Goal: Information Seeking & Learning: Learn about a topic

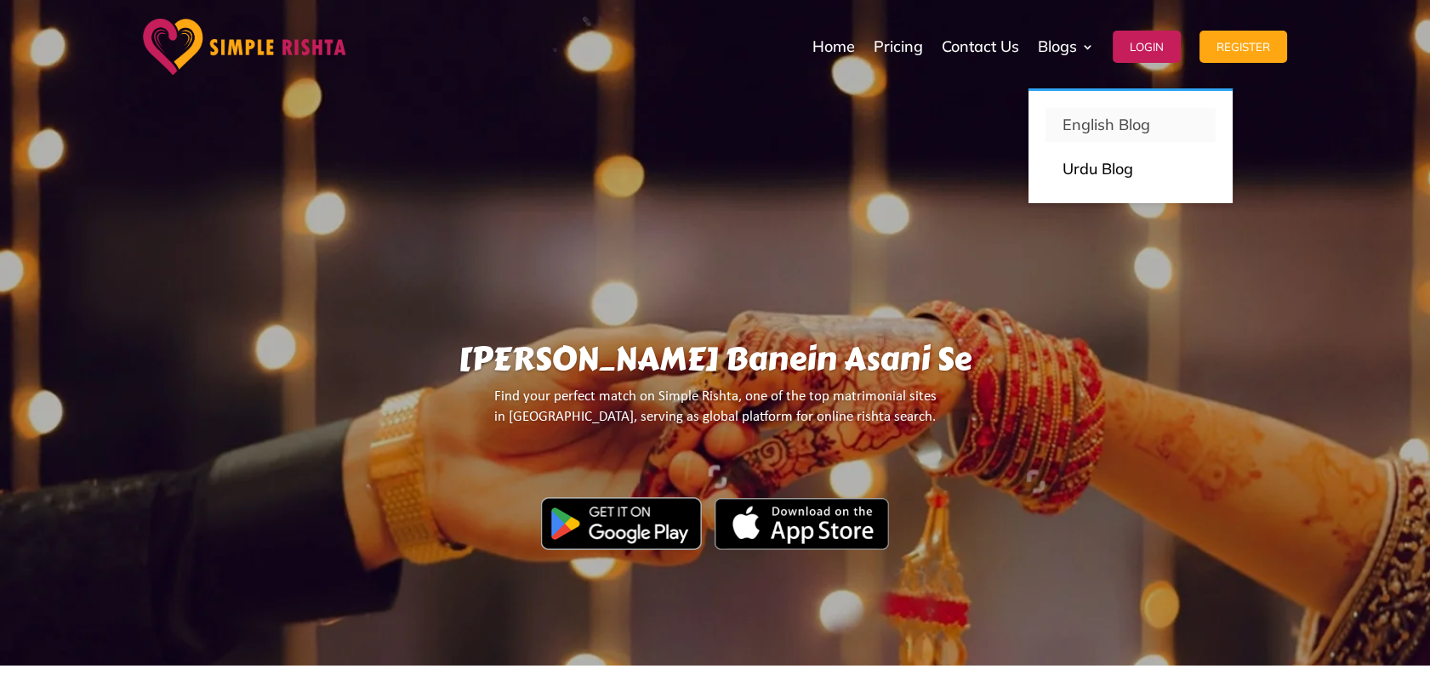
click at [1097, 130] on p "English Blog" at bounding box center [1130, 125] width 136 height 24
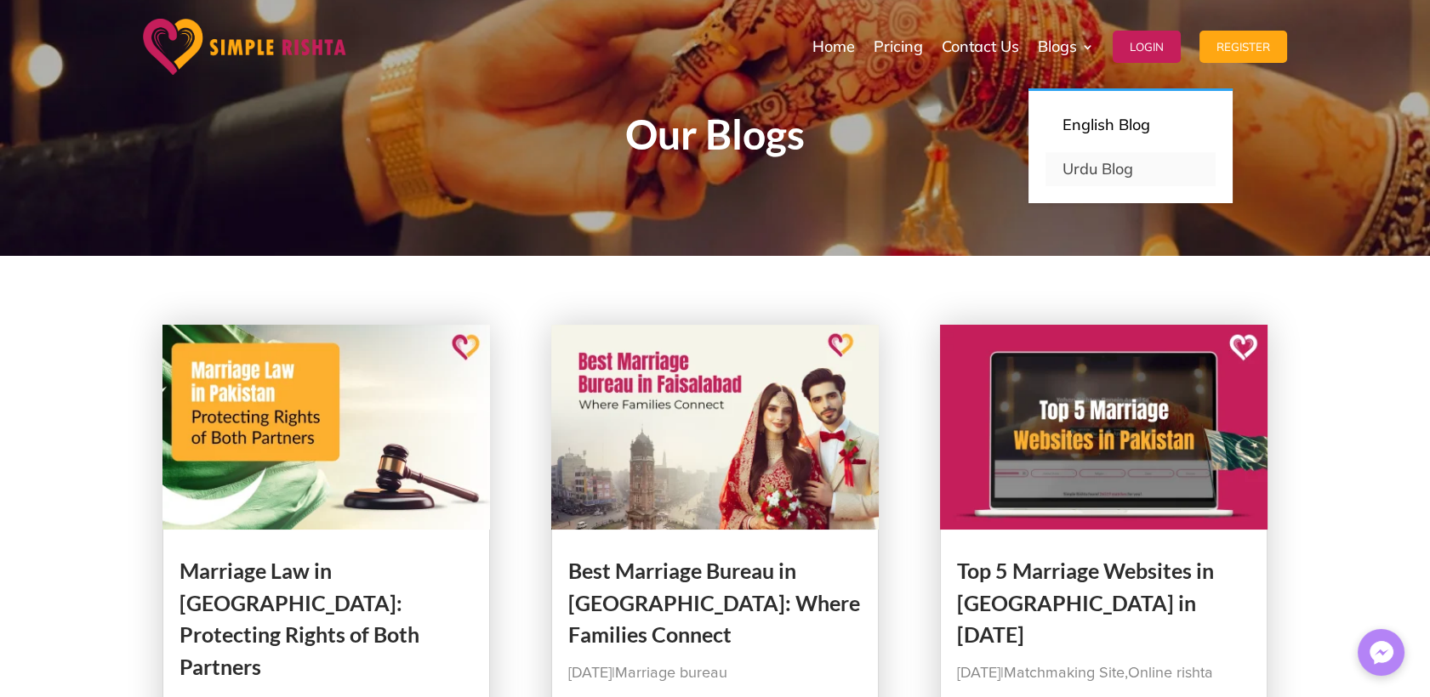
click at [1094, 175] on link "Urdu Blog" at bounding box center [1130, 169] width 170 height 34
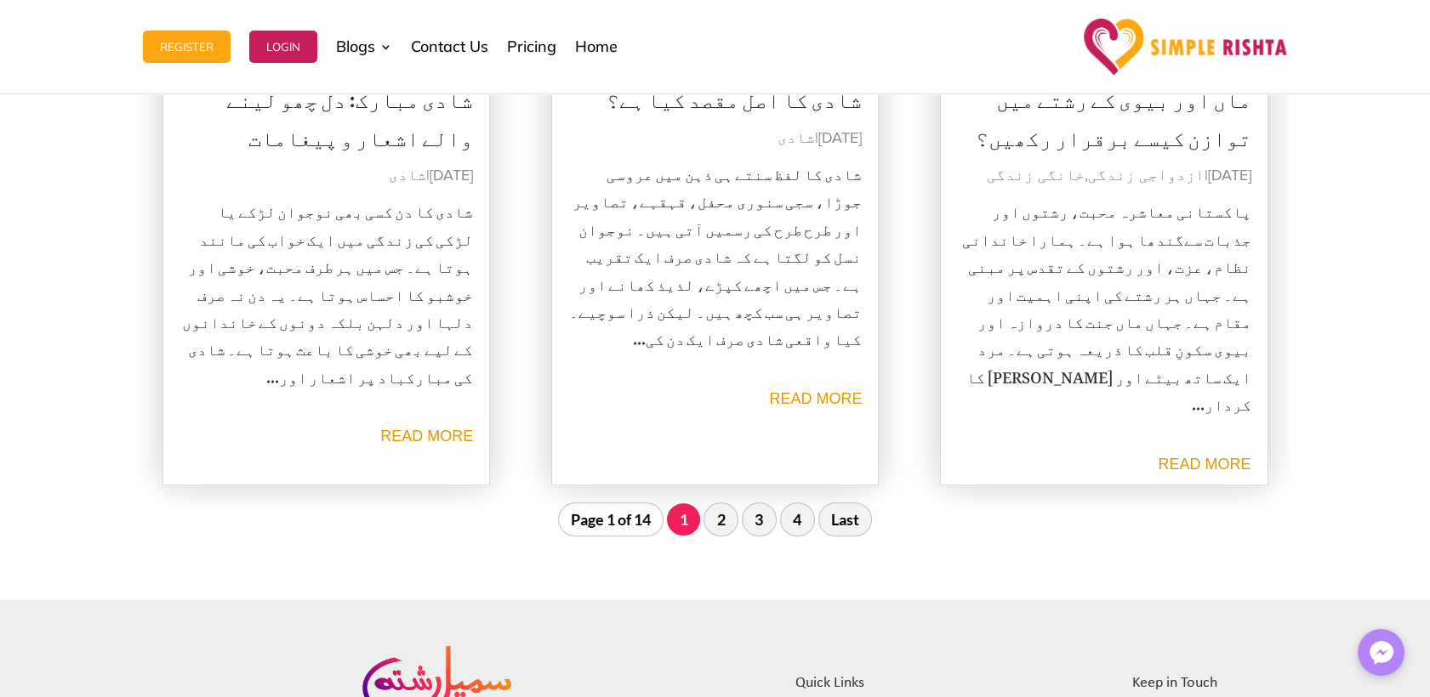
scroll to position [2145, 0]
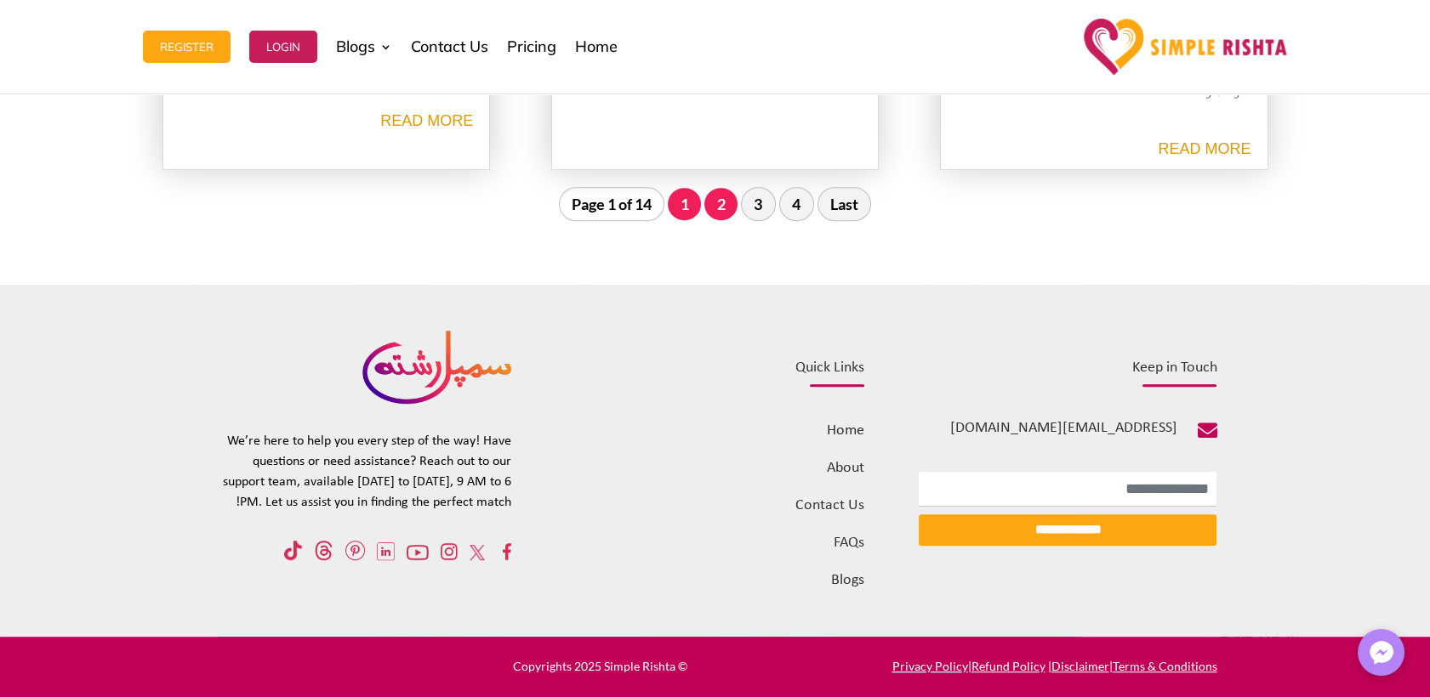
click at [733, 201] on link "2" at bounding box center [720, 204] width 33 height 32
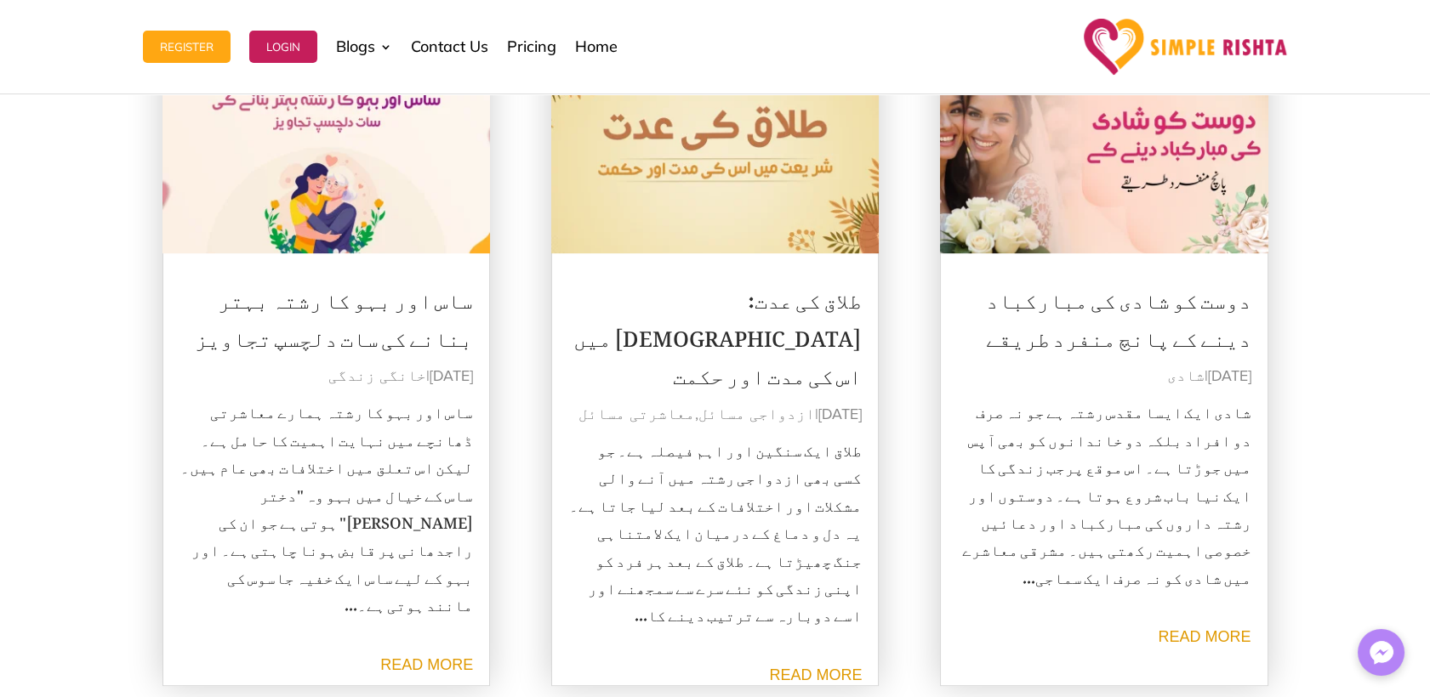
scroll to position [1844, 0]
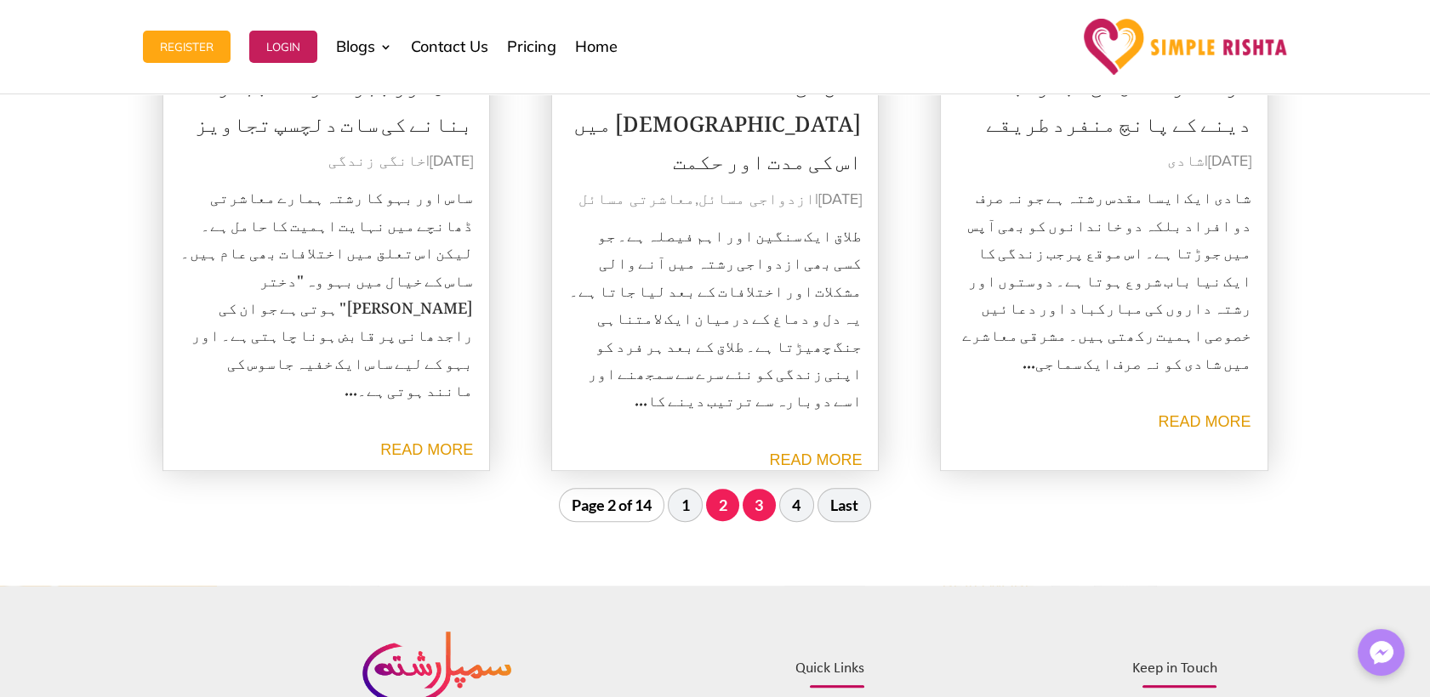
click at [754, 512] on link "3" at bounding box center [758, 505] width 33 height 32
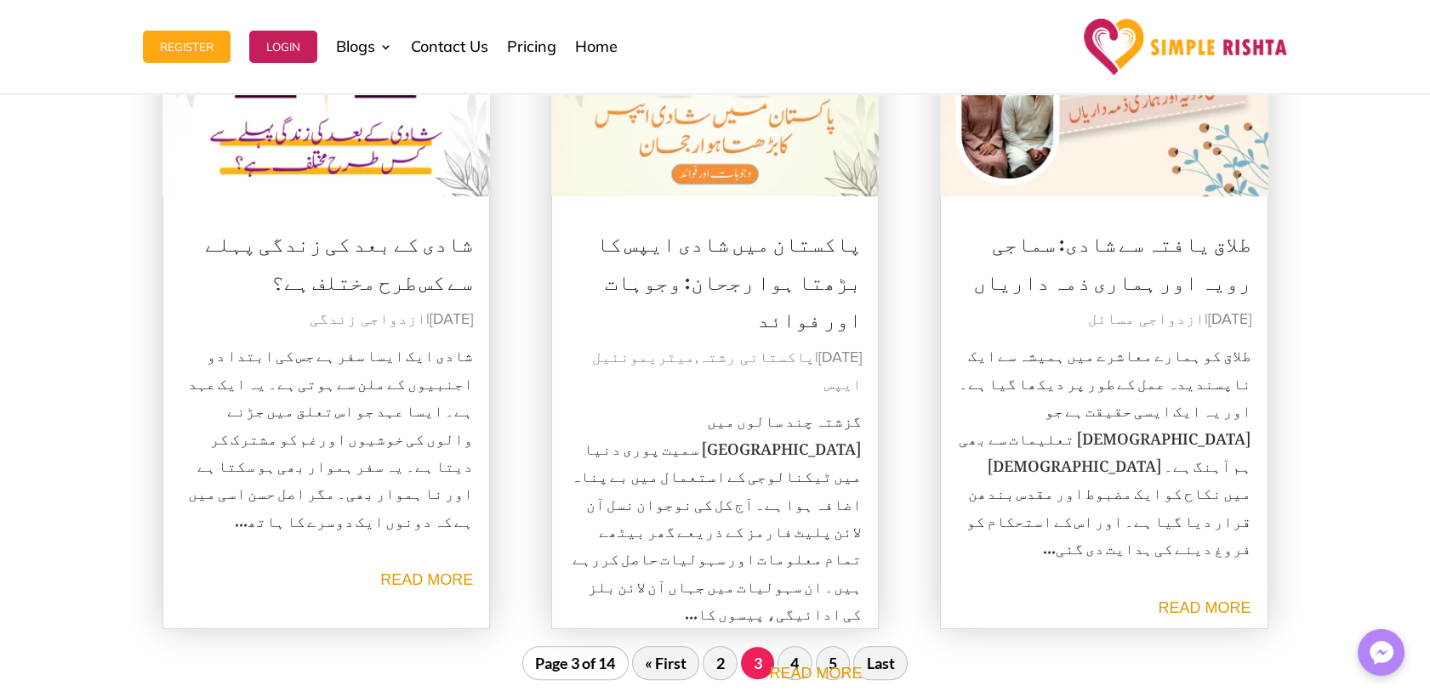
scroll to position [2127, 0]
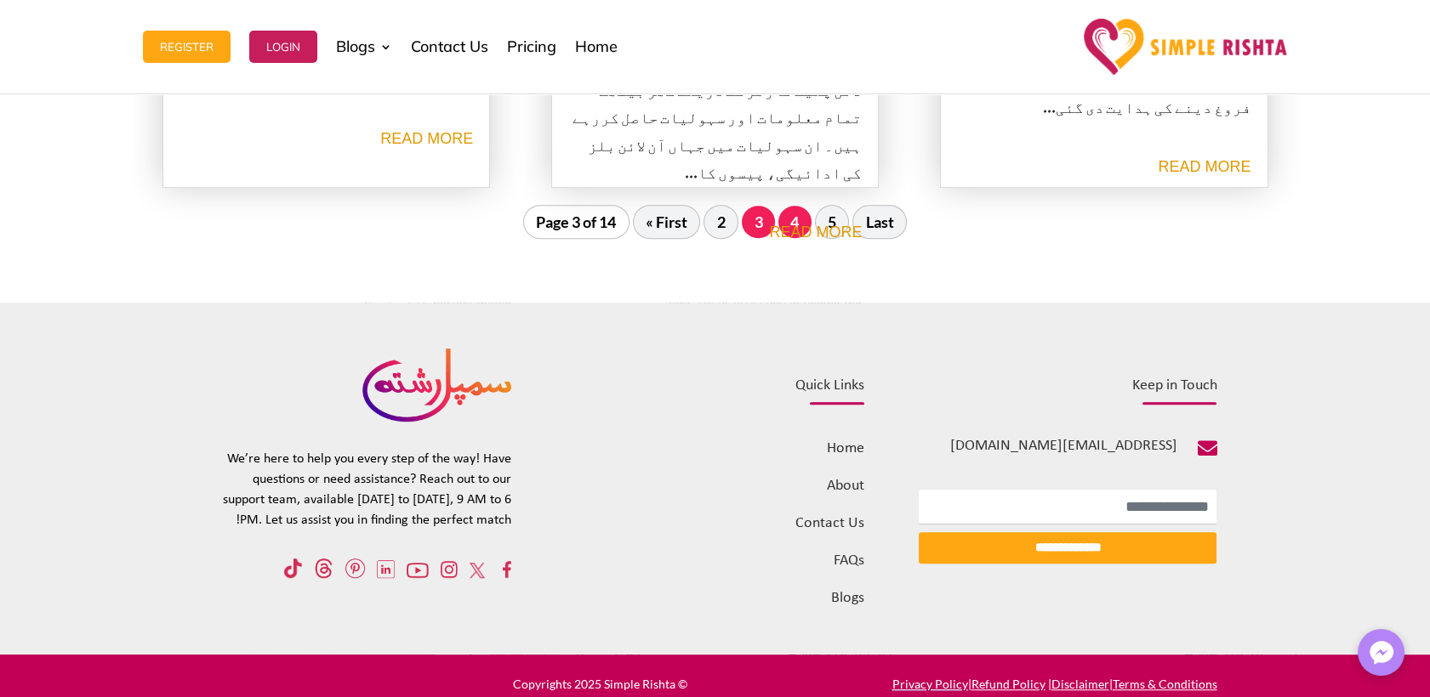
click at [799, 222] on link "4" at bounding box center [794, 222] width 33 height 32
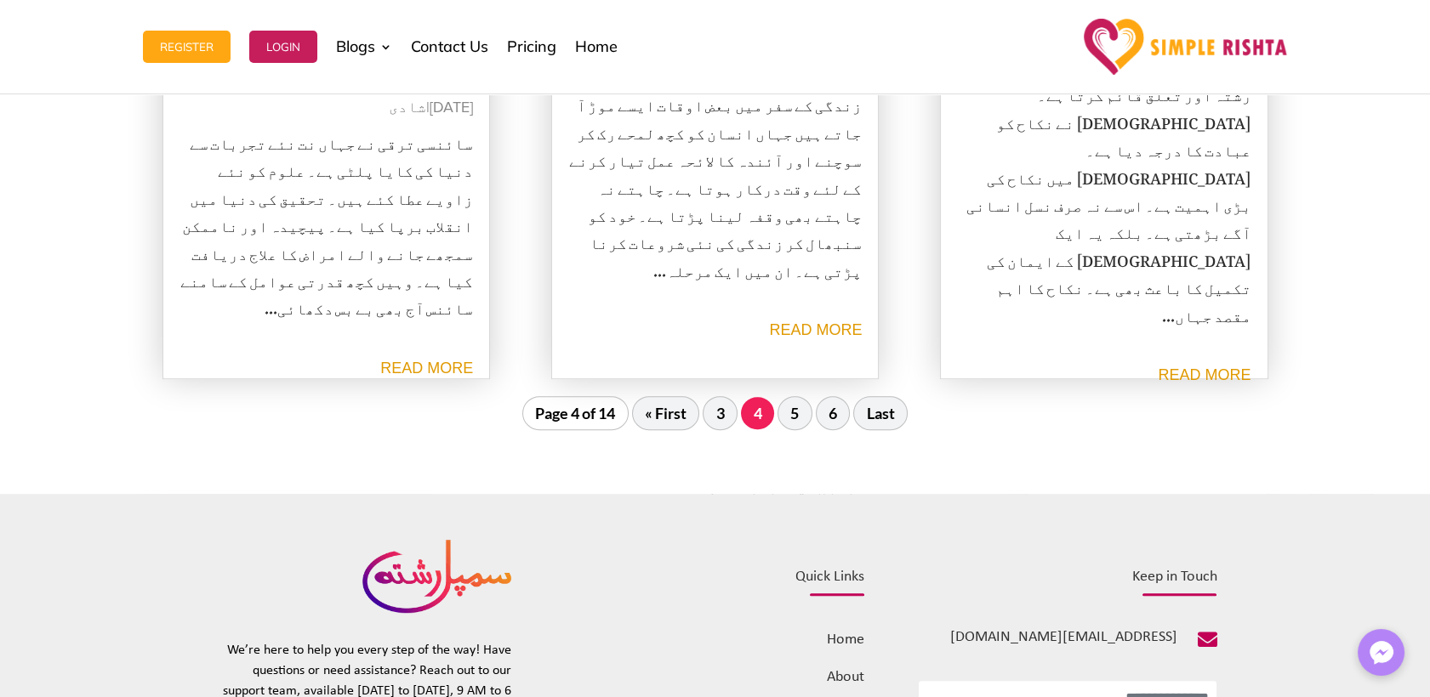
scroll to position [1938, 0]
click at [794, 405] on link "5" at bounding box center [794, 411] width 33 height 32
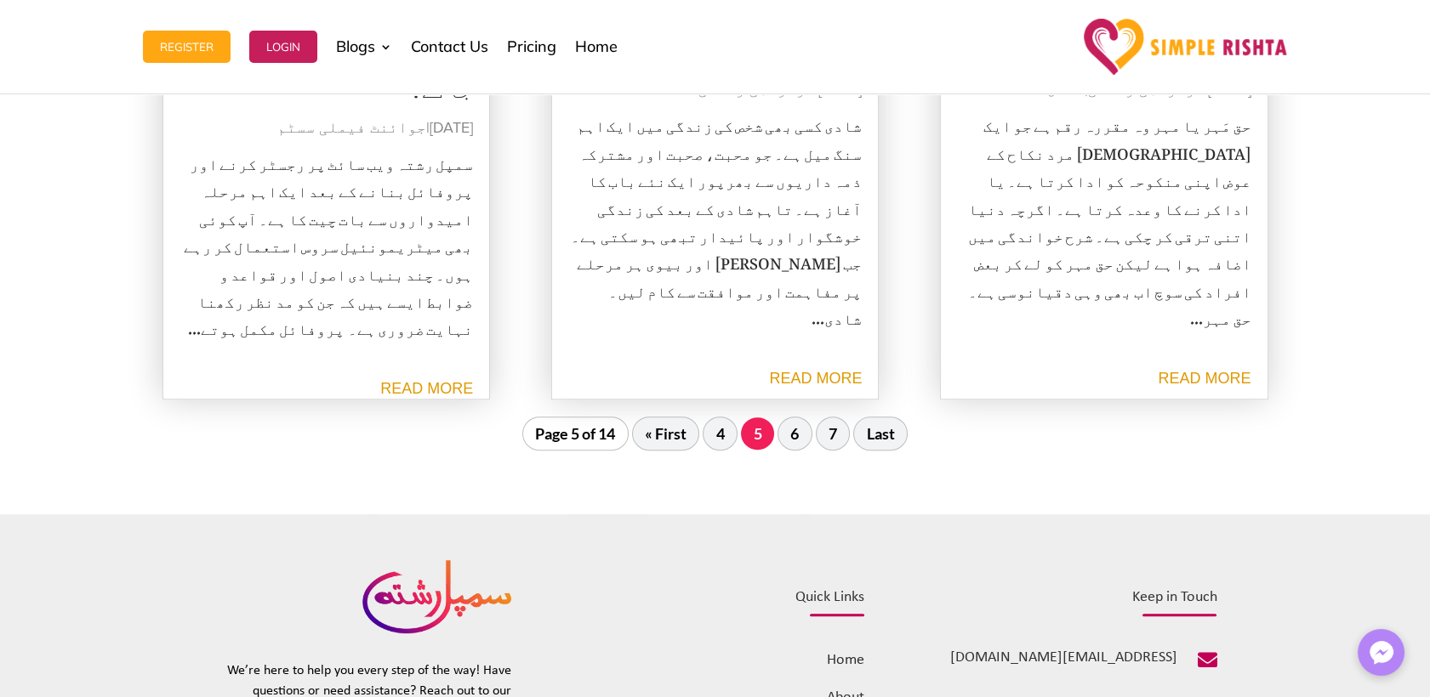
scroll to position [1654, 0]
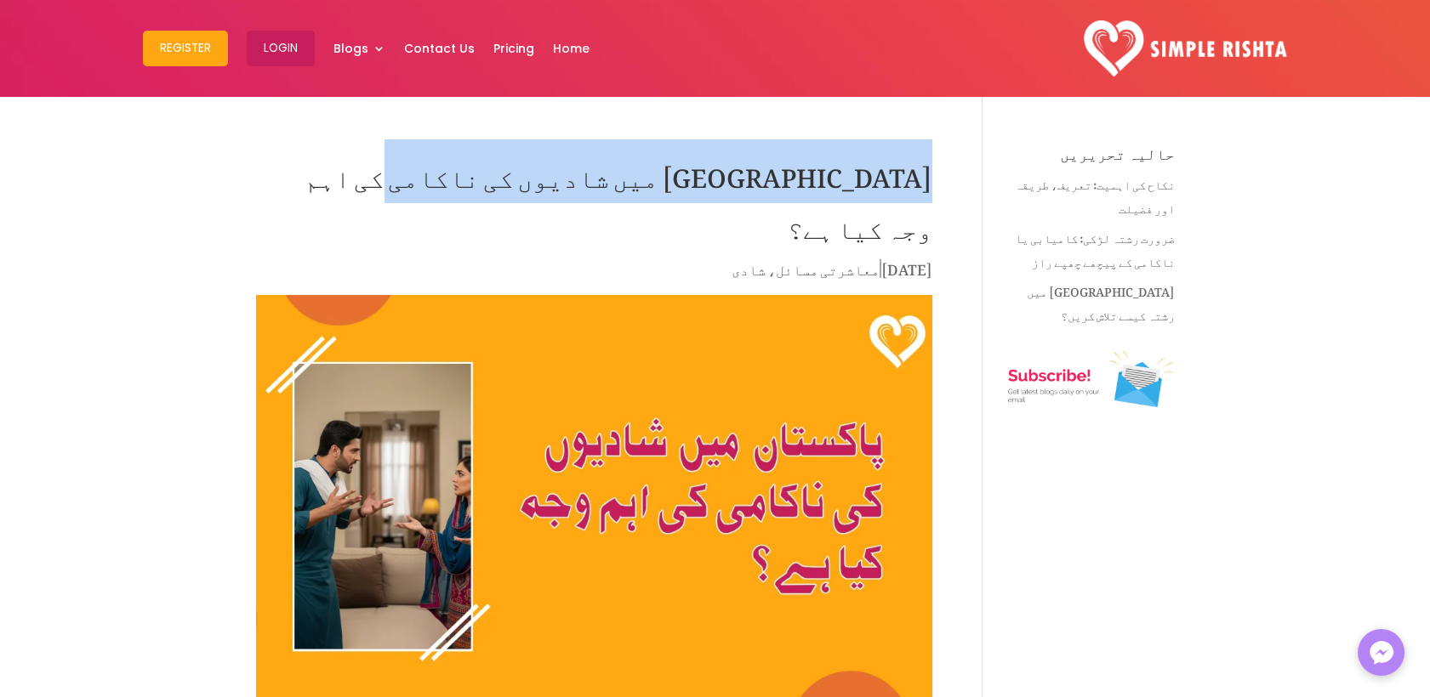
drag, startPoint x: 930, startPoint y: 177, endPoint x: 577, endPoint y: 179, distance: 352.9
click at [577, 179] on h1 "[GEOGRAPHIC_DATA] میں شادیوں کی ناکامی کی اہم وجہ کیا ہے؟" at bounding box center [594, 201] width 676 height 111
copy h1 "پاکستان میں شادیوں کی ناکامی کی اہم وجہ"
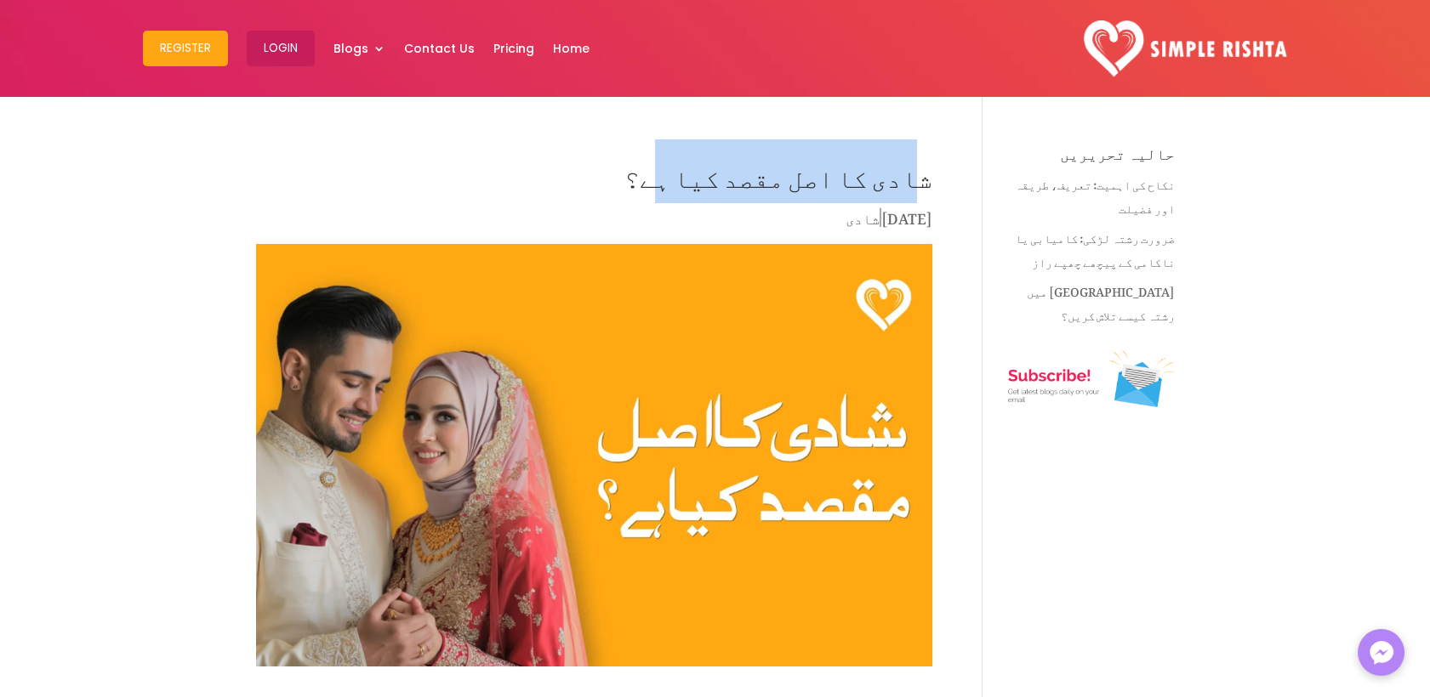
drag, startPoint x: 694, startPoint y: 181, endPoint x: 921, endPoint y: 178, distance: 227.1
click at [921, 178] on h1 "شادی کا اصل مقصد کیا ہے؟" at bounding box center [594, 176] width 676 height 60
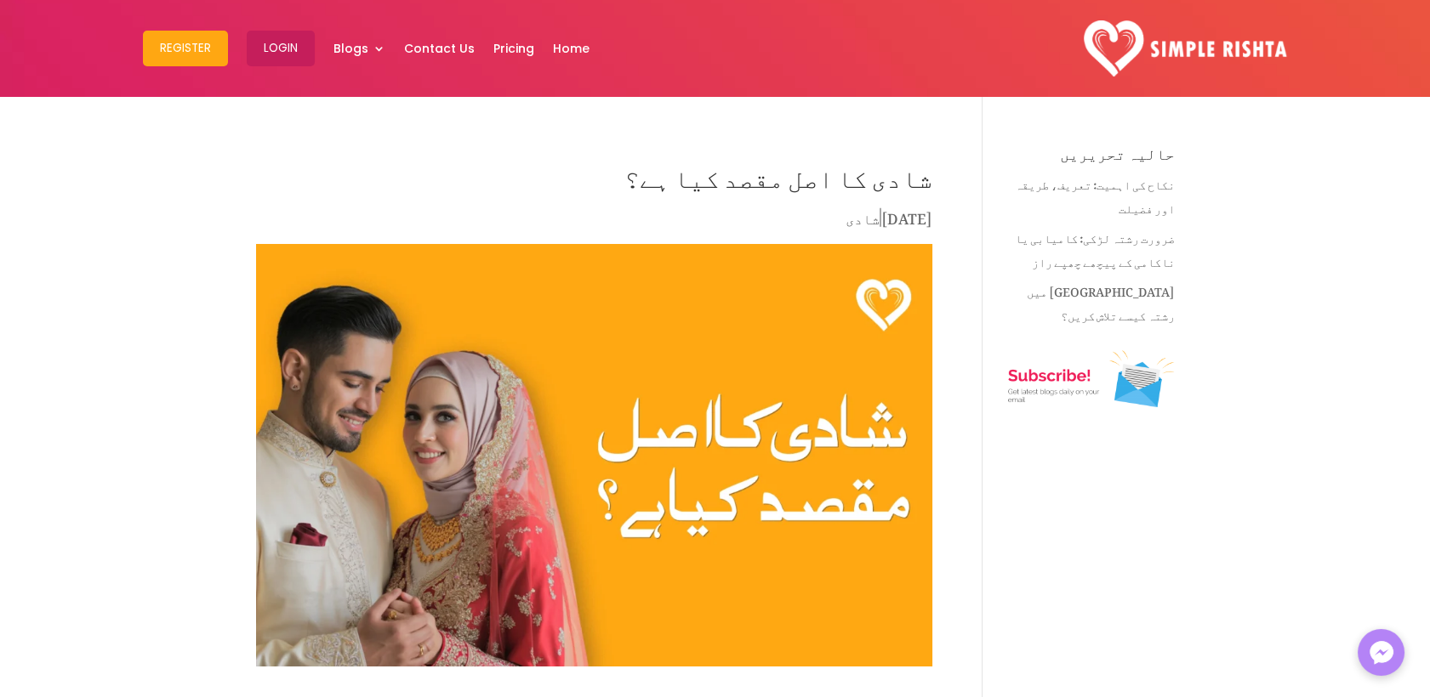
drag, startPoint x: 921, startPoint y: 178, endPoint x: 941, endPoint y: 179, distance: 20.4
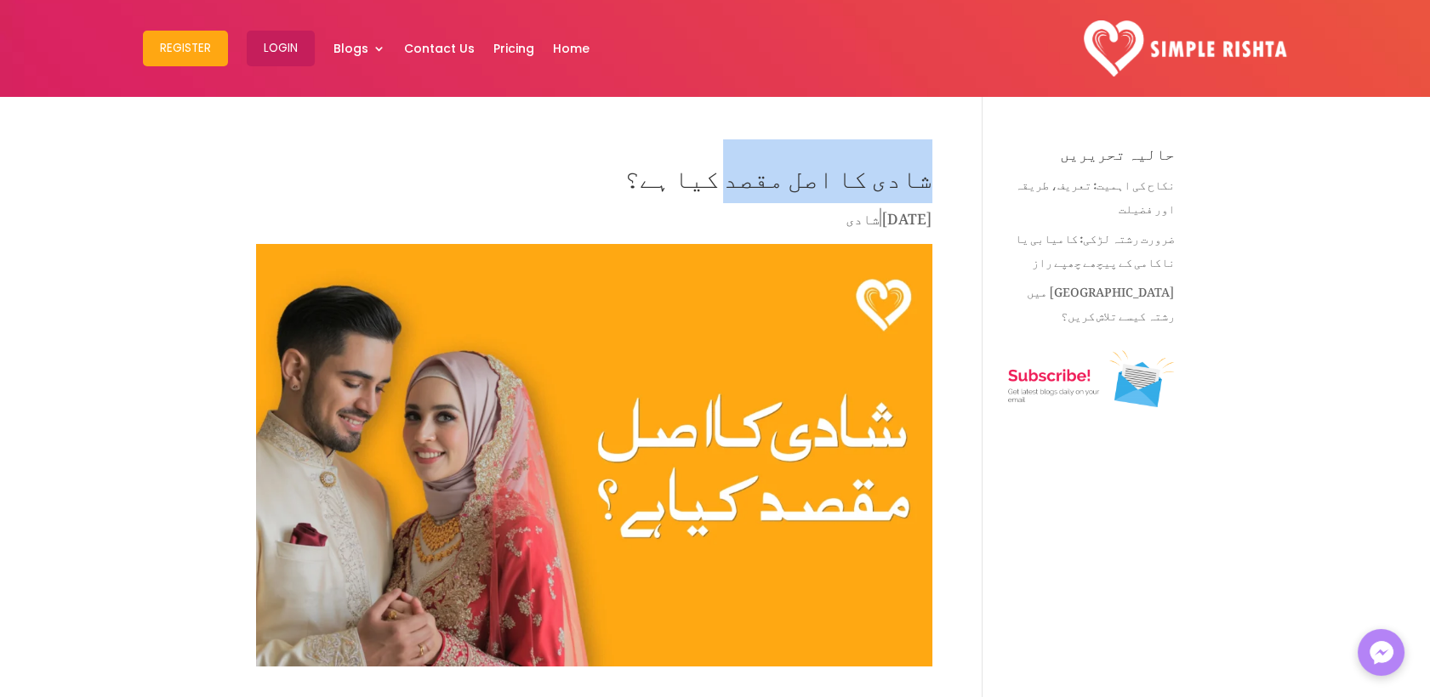
drag, startPoint x: 931, startPoint y: 175, endPoint x: 754, endPoint y: 186, distance: 178.1
click at [754, 186] on h1 "شادی کا اصل مقصد کیا ہے؟" at bounding box center [594, 176] width 676 height 60
copy h1 "شادی کا اصل مقصد"
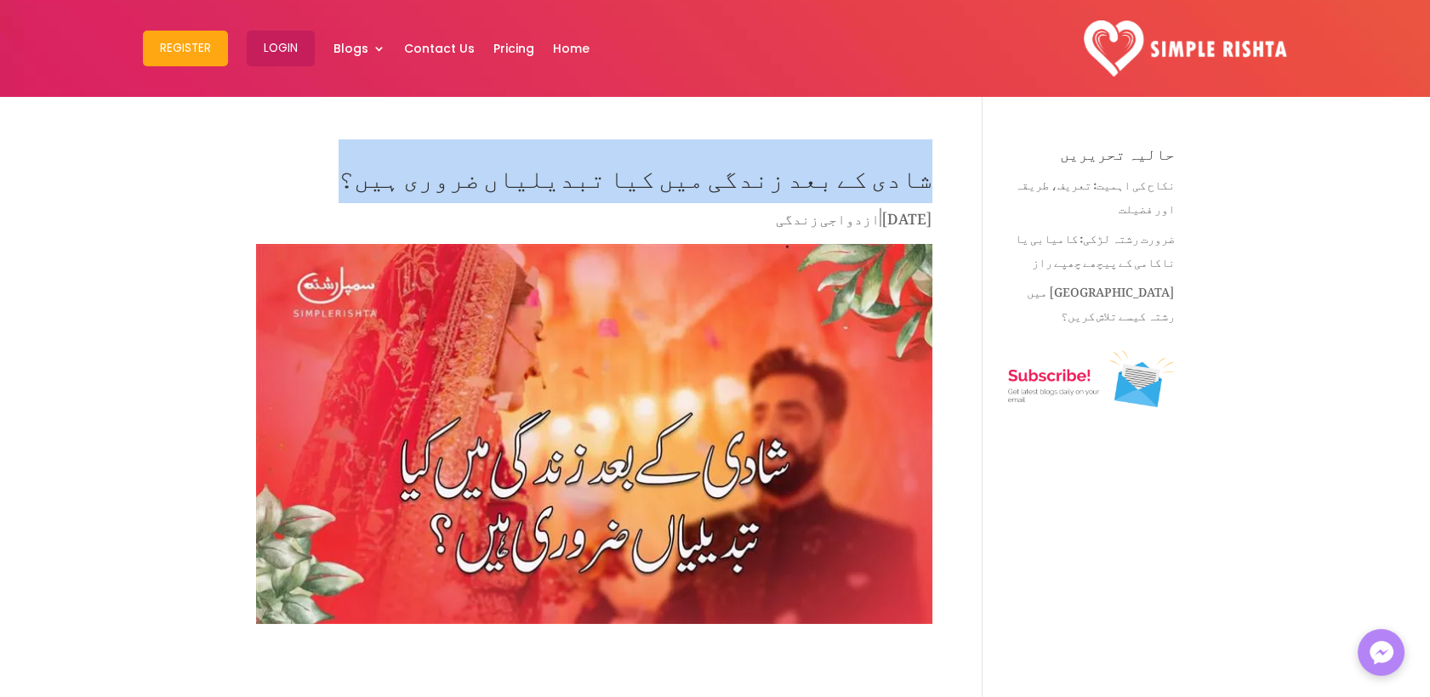
drag, startPoint x: 503, startPoint y: 165, endPoint x: 932, endPoint y: 180, distance: 428.9
copy h1 "شادی کے بعد زندگی میں کیا تبدیلیاں ضروری ہیں؟"
